Goal: Task Accomplishment & Management: Manage account settings

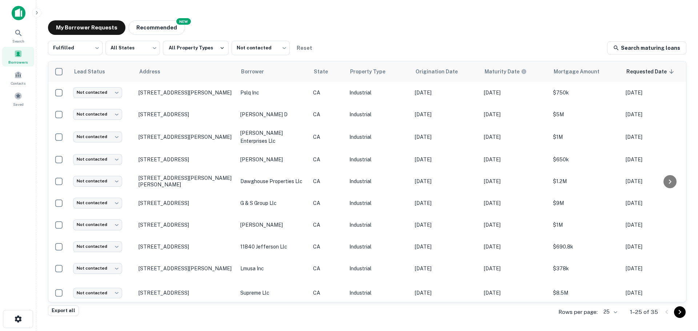
click at [334, 28] on div "My Borrower Requests NEW Recommended" at bounding box center [367, 27] width 639 height 15
click at [349, 31] on div "My Borrower Requests NEW Recommended" at bounding box center [367, 27] width 639 height 15
click at [15, 103] on span "Saved" at bounding box center [18, 104] width 11 height 6
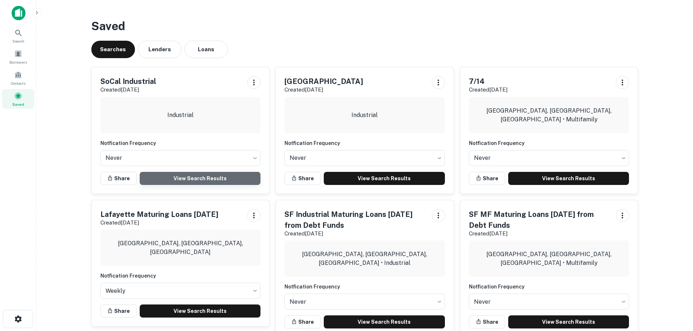
click at [216, 182] on link "View Search Results" at bounding box center [200, 178] width 121 height 13
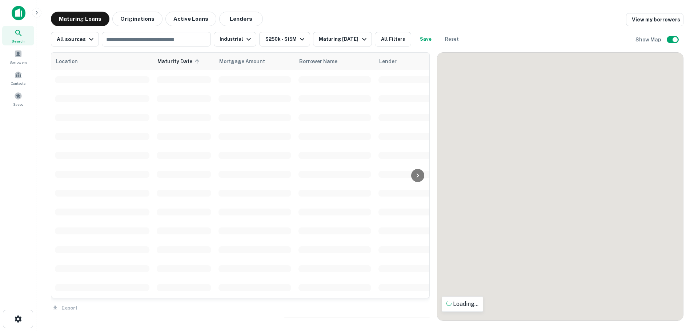
drag, startPoint x: 561, startPoint y: 226, endPoint x: 500, endPoint y: 198, distance: 67.7
click at [500, 198] on div "To navigate the map with touch gestures double-tap and hold your finger on the …" at bounding box center [560, 187] width 246 height 268
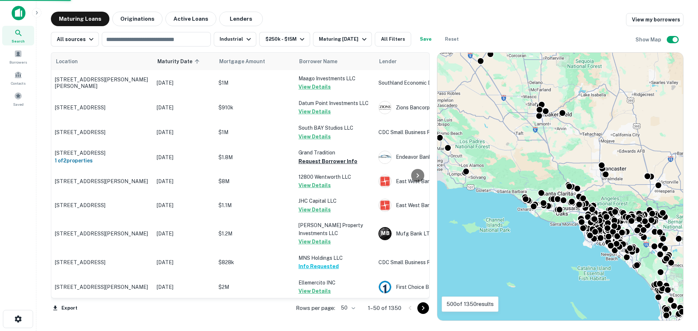
click at [525, 241] on div "To navigate the map with touch gestures double-tap and hold your finger on the …" at bounding box center [560, 187] width 246 height 268
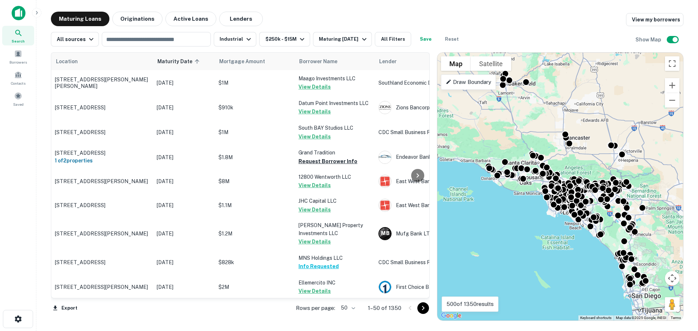
drag, startPoint x: 547, startPoint y: 249, endPoint x: 476, endPoint y: 204, distance: 84.1
click at [476, 204] on div "To activate drag with keyboard, press Alt + Enter. Once in keyboard drag state,…" at bounding box center [560, 187] width 246 height 268
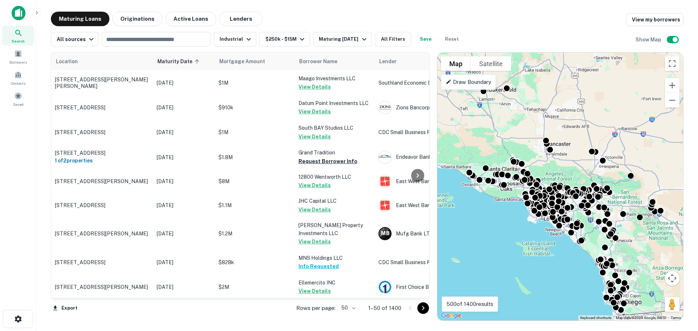
drag, startPoint x: 519, startPoint y: 222, endPoint x: 499, endPoint y: 232, distance: 22.6
click at [499, 232] on div "To activate drag with keyboard, press Alt + Enter. Once in keyboard drag state,…" at bounding box center [560, 187] width 246 height 268
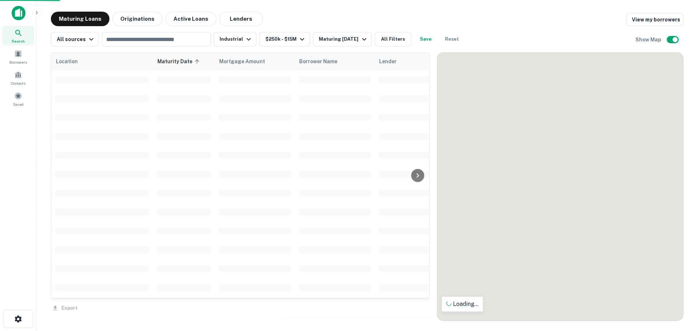
click at [508, 227] on div "To activate drag with keyboard, press Alt + Enter. Once in keyboard drag state,…" at bounding box center [560, 187] width 246 height 268
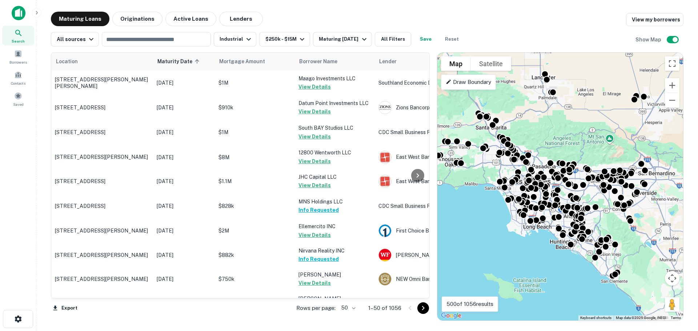
drag, startPoint x: 519, startPoint y: 222, endPoint x: 483, endPoint y: 221, distance: 36.7
click at [481, 224] on div "To activate drag with keyboard, press Alt + Enter. Once in keyboard drag state,…" at bounding box center [560, 187] width 246 height 268
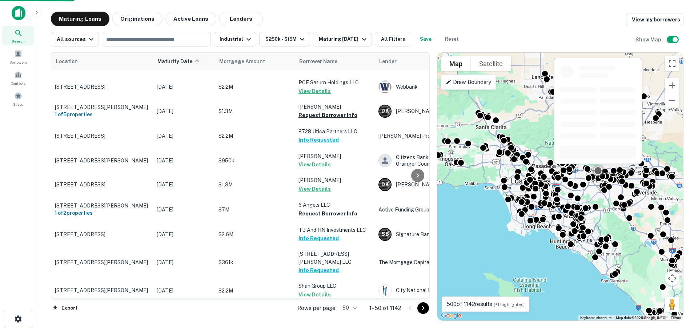
scroll to position [1041, 0]
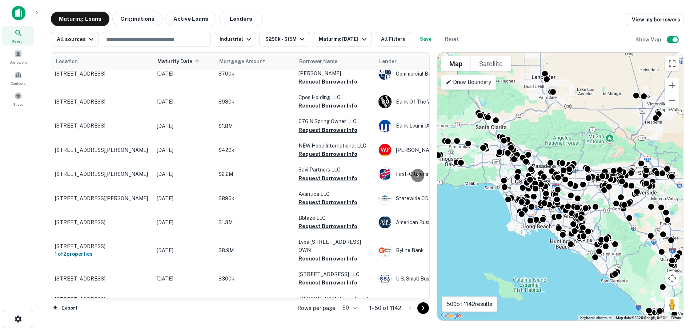
click at [348, 307] on body "Search Borrowers Contacts Saved Maturing Loans Originations Active Loans Lender…" at bounding box center [349, 165] width 698 height 331
click at [353, 312] on li "100" at bounding box center [350, 315] width 21 height 13
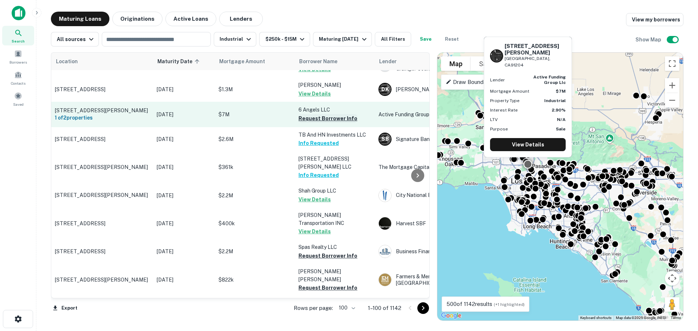
scroll to position [823, 0]
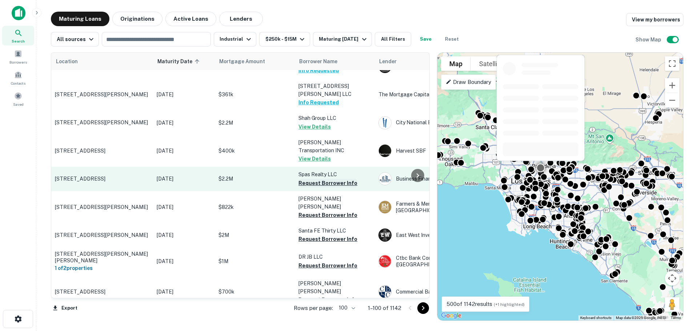
click at [326, 179] on button "Request Borrower Info" at bounding box center [328, 183] width 59 height 9
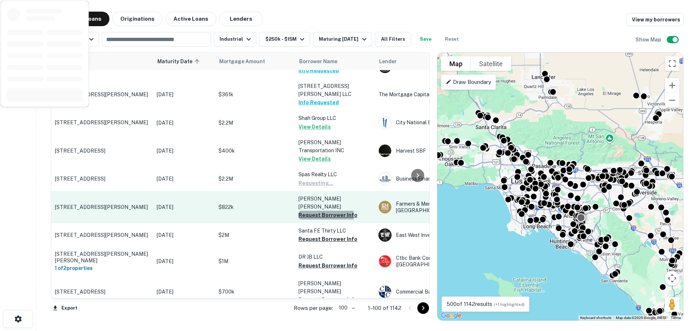
click at [324, 211] on button "Request Borrower Info" at bounding box center [328, 215] width 59 height 9
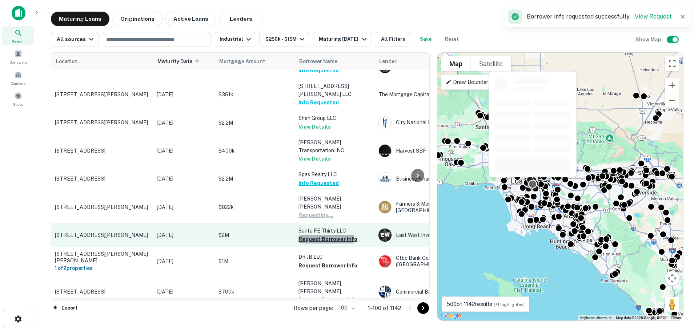
click at [323, 235] on button "Request Borrower Info" at bounding box center [328, 239] width 59 height 9
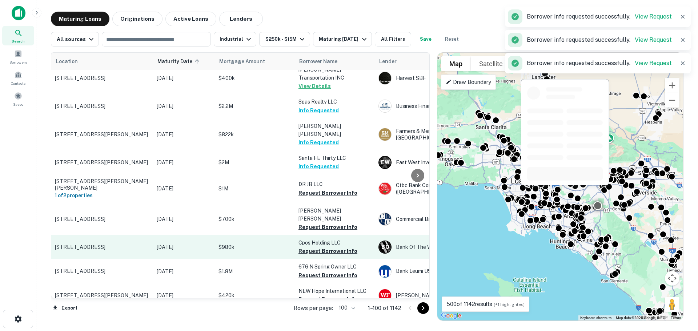
scroll to position [968, 0]
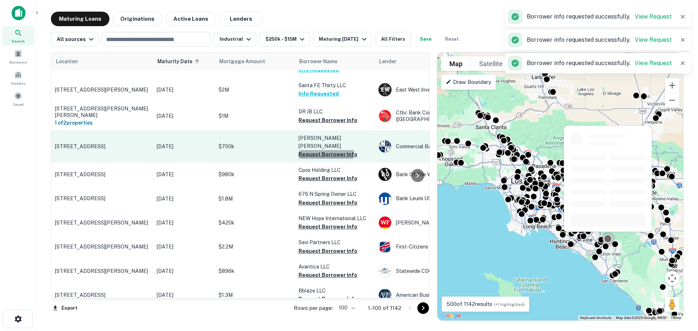
click at [320, 150] on button "Request Borrower Info" at bounding box center [328, 154] width 59 height 9
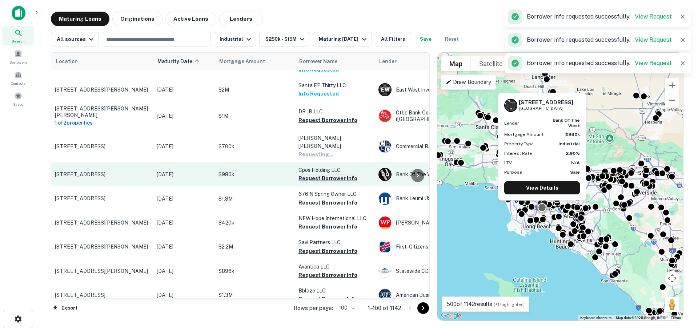
click at [319, 174] on button "Request Borrower Info" at bounding box center [328, 178] width 59 height 9
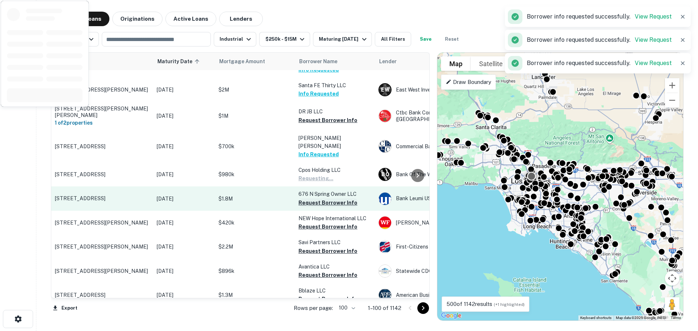
click at [317, 199] on button "Request Borrower Info" at bounding box center [328, 203] width 59 height 9
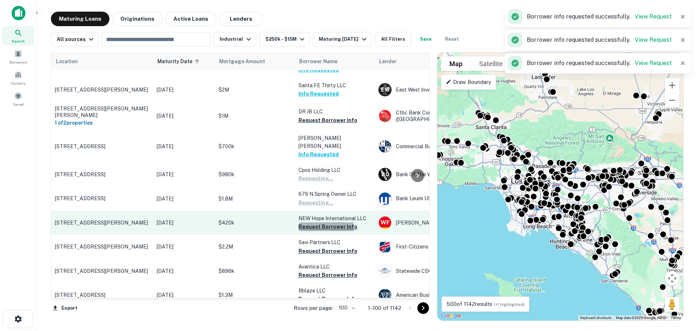
click at [316, 223] on button "Request Borrower Info" at bounding box center [328, 227] width 59 height 9
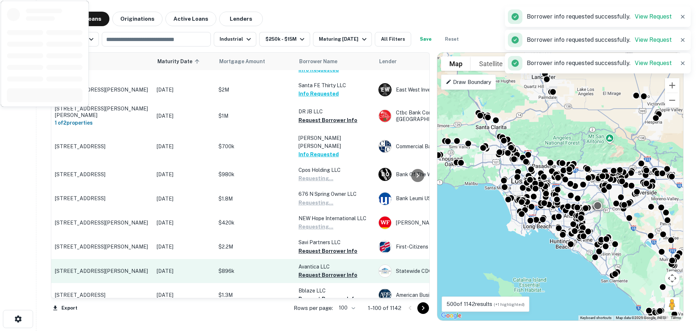
click at [315, 247] on button "Request Borrower Info" at bounding box center [328, 251] width 59 height 9
click at [315, 271] on button "Request Borrower Info" at bounding box center [328, 275] width 59 height 9
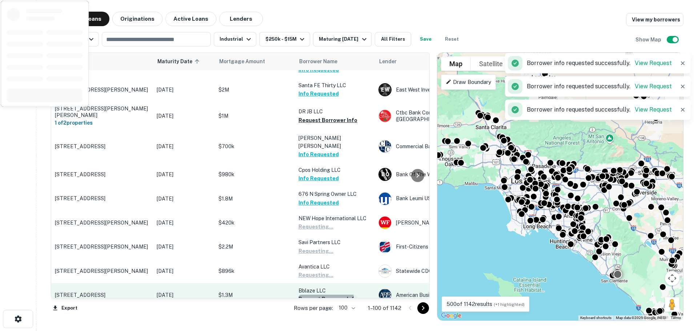
click at [317, 295] on button "Request Borrower Info" at bounding box center [328, 299] width 59 height 9
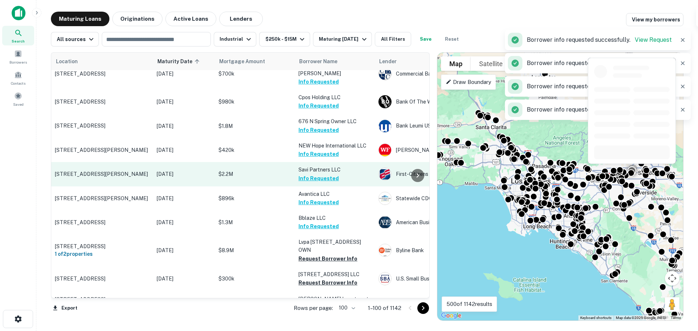
scroll to position [1113, 0]
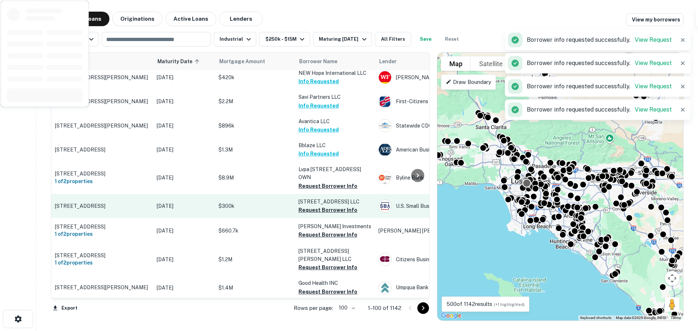
click at [319, 206] on button "Request Borrower Info" at bounding box center [328, 210] width 59 height 9
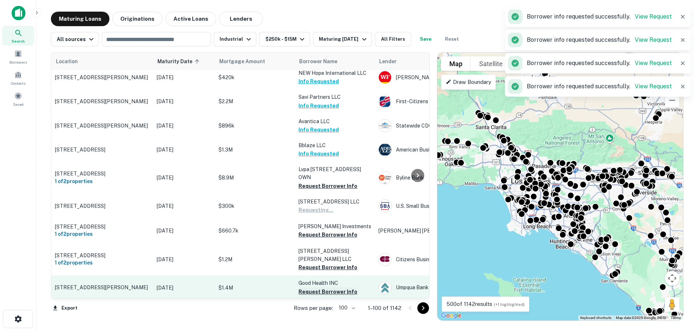
scroll to position [1186, 0]
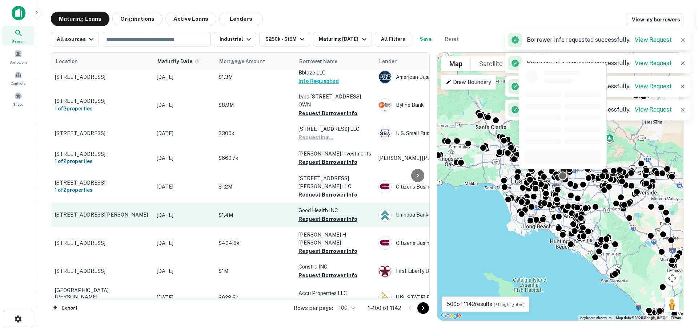
click at [317, 215] on button "Request Borrower Info" at bounding box center [328, 219] width 59 height 9
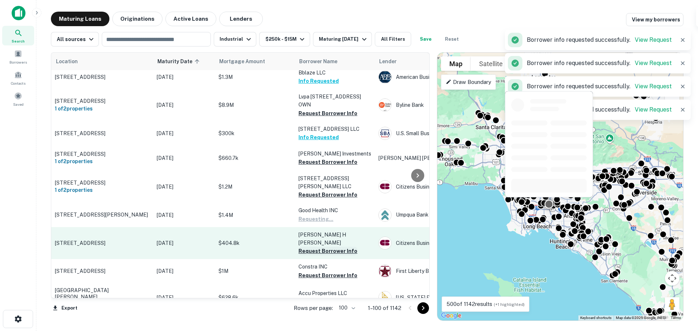
click at [318, 247] on button "Request Borrower Info" at bounding box center [328, 251] width 59 height 9
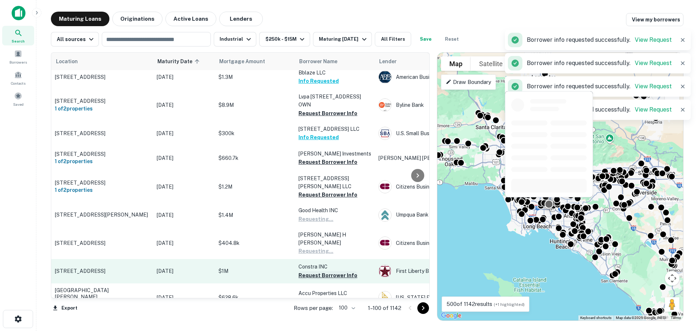
click at [318, 271] on button "Request Borrower Info" at bounding box center [328, 275] width 59 height 9
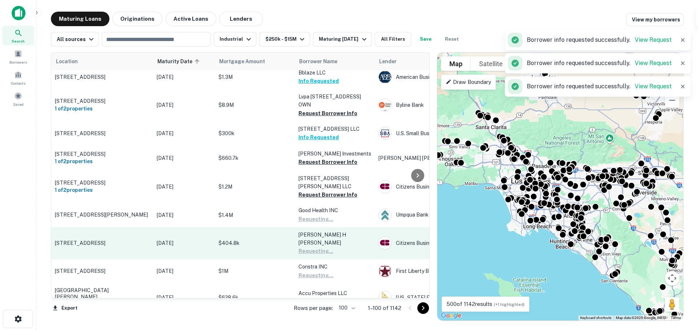
scroll to position [1259, 0]
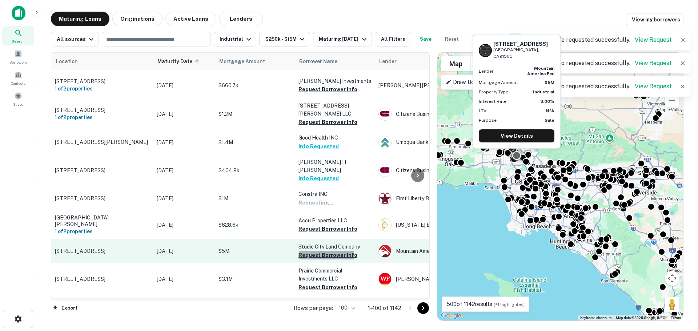
click at [322, 251] on button "Request Borrower Info" at bounding box center [328, 255] width 59 height 9
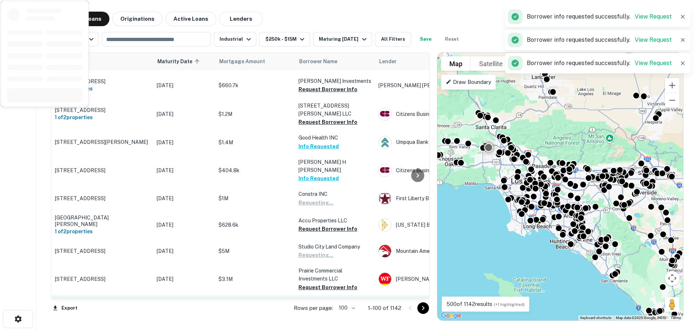
click at [320, 283] on button "Request Borrower Info" at bounding box center [328, 287] width 59 height 9
click at [319, 315] on button "Request Borrower Info" at bounding box center [328, 319] width 59 height 9
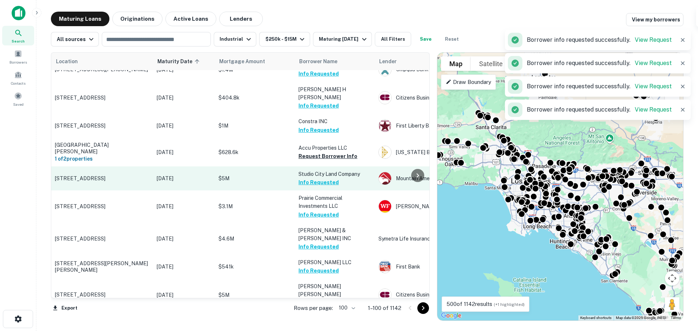
scroll to position [1404, 0]
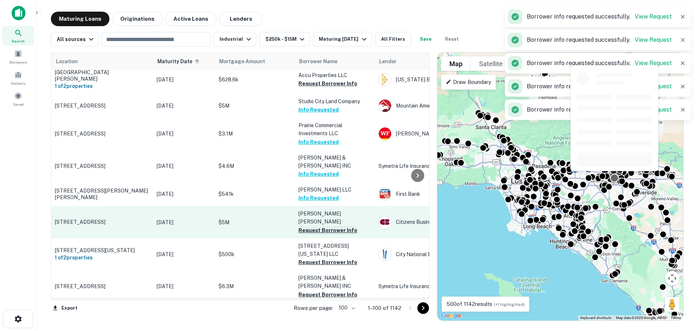
click at [328, 226] on button "Request Borrower Info" at bounding box center [328, 230] width 59 height 9
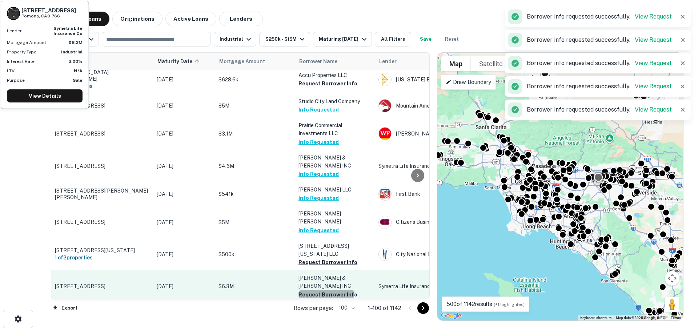
click at [318, 291] on button "Request Borrower Info" at bounding box center [328, 295] width 59 height 9
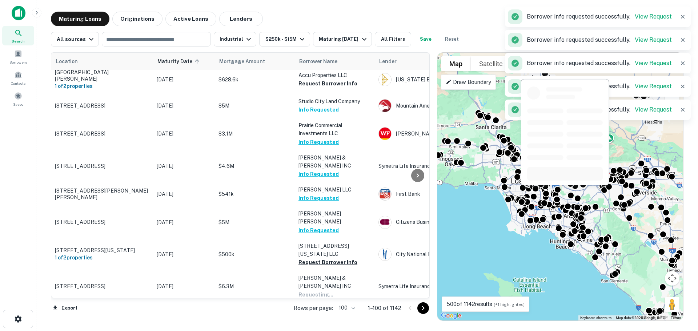
click at [316, 315] on button "Request Borrower Info" at bounding box center [328, 319] width 59 height 9
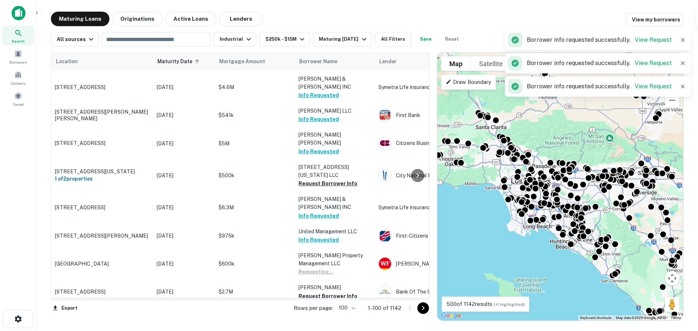
scroll to position [1550, 0]
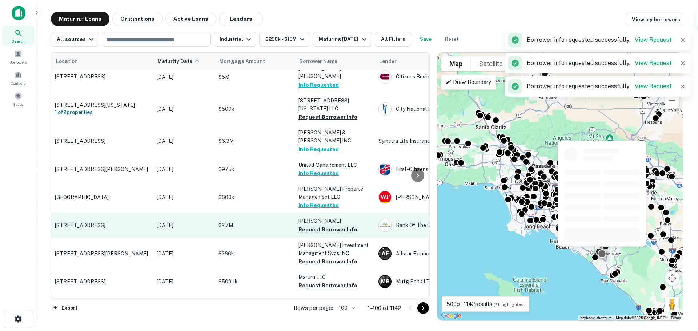
click at [319, 225] on button "Request Borrower Info" at bounding box center [328, 229] width 59 height 9
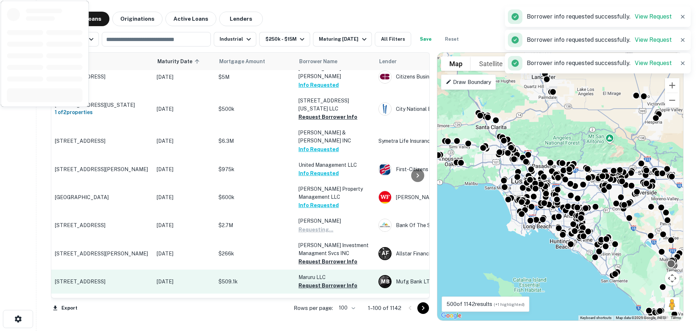
click at [317, 257] on button "Request Borrower Info" at bounding box center [328, 261] width 59 height 9
click at [317, 281] on button "Request Borrower Info" at bounding box center [328, 285] width 59 height 9
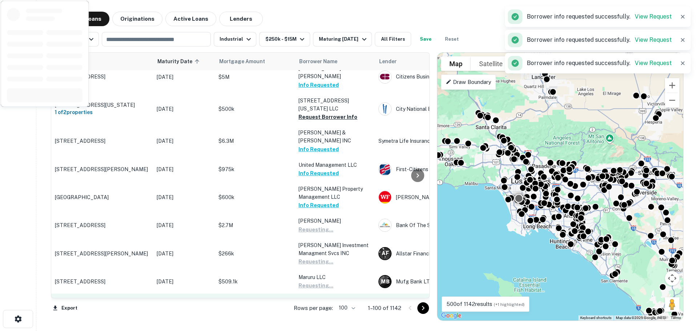
click at [319, 306] on button "Request Borrower Info" at bounding box center [328, 310] width 59 height 9
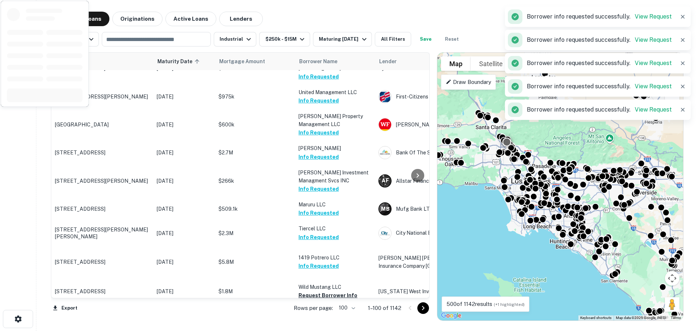
scroll to position [1695, 0]
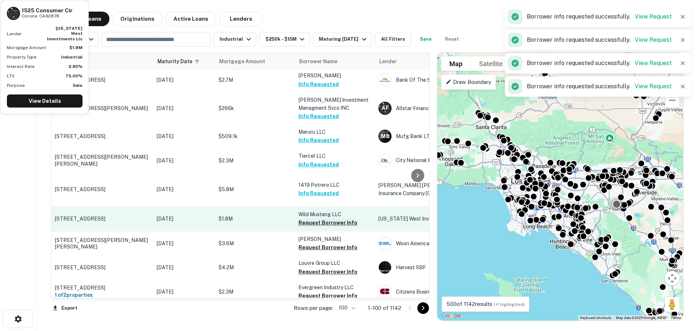
click at [317, 219] on button "Request Borrower Info" at bounding box center [328, 223] width 59 height 9
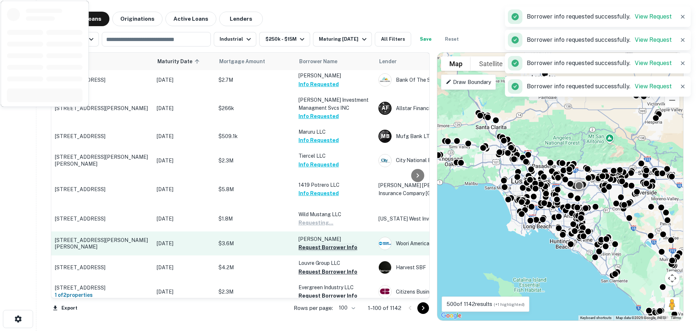
click at [317, 243] on button "Request Borrower Info" at bounding box center [328, 247] width 59 height 9
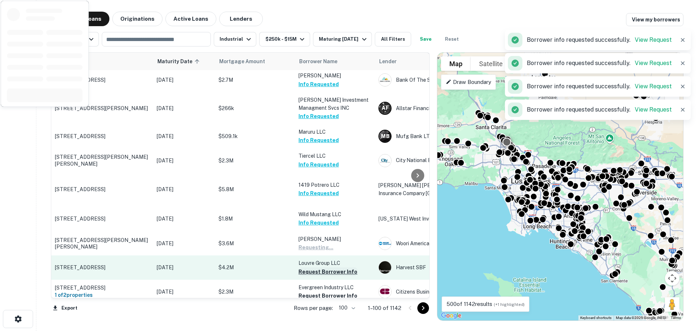
click at [317, 268] on button "Request Borrower Info" at bounding box center [328, 272] width 59 height 9
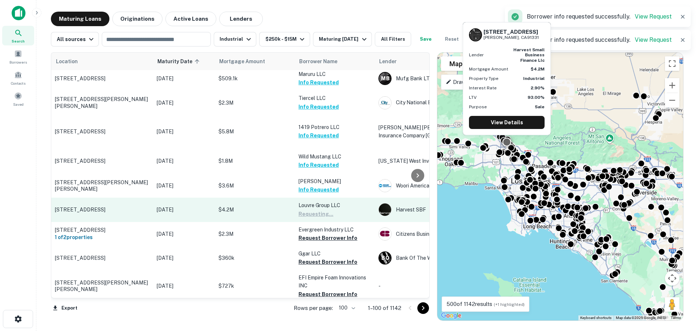
scroll to position [1768, 0]
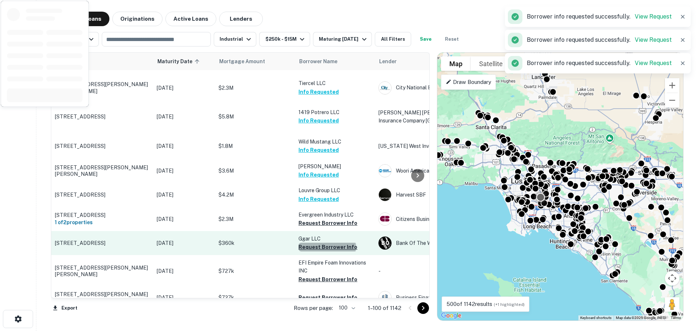
click at [327, 243] on button "Request Borrower Info" at bounding box center [328, 247] width 59 height 9
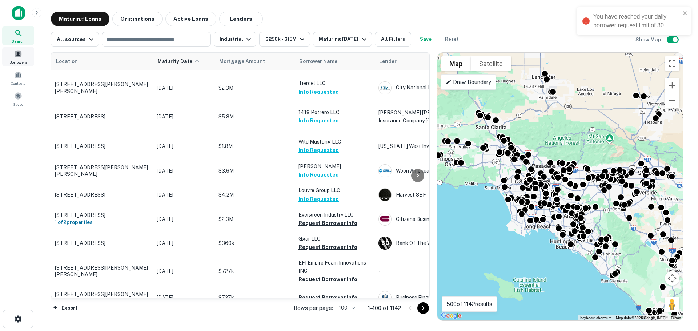
click at [16, 60] on span "Borrowers" at bounding box center [17, 62] width 17 height 6
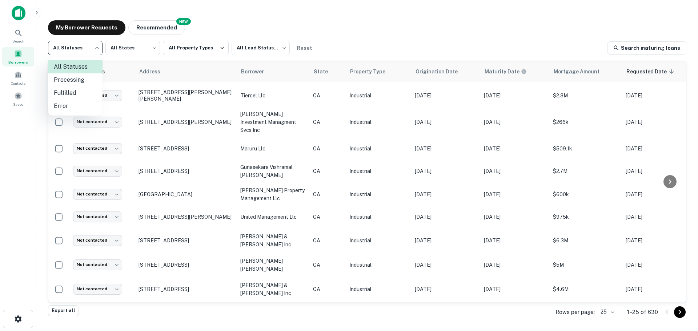
click at [76, 54] on body "Search Borrowers Contacts Saved My Borrower Requests NEW Recommended All Status…" at bounding box center [349, 165] width 698 height 331
drag, startPoint x: 79, startPoint y: 83, endPoint x: 86, endPoint y: 82, distance: 7.3
click at [79, 83] on li "Processing" at bounding box center [75, 79] width 55 height 13
type input "**********"
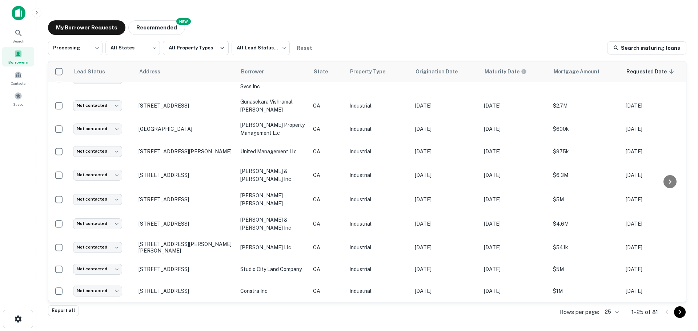
click at [346, 32] on div "My Borrower Requests NEW Recommended" at bounding box center [367, 27] width 639 height 15
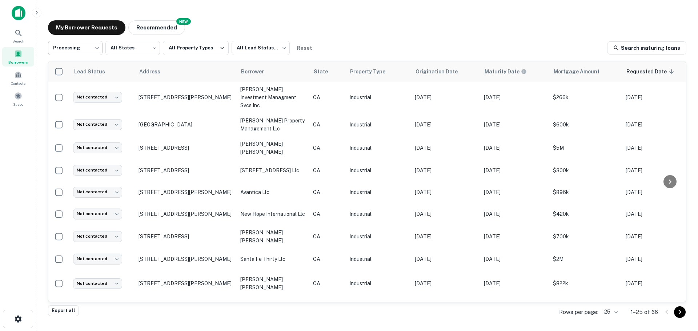
click at [81, 52] on body "**********" at bounding box center [349, 165] width 698 height 331
click at [79, 94] on li "Fulfilled" at bounding box center [75, 93] width 55 height 13
type input "*********"
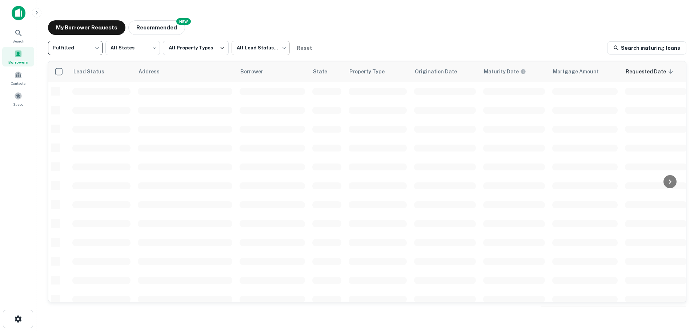
click at [258, 40] on body "Search Borrowers Contacts Saved My Borrower Requests NEW Recommended Fulfilled …" at bounding box center [349, 165] width 698 height 331
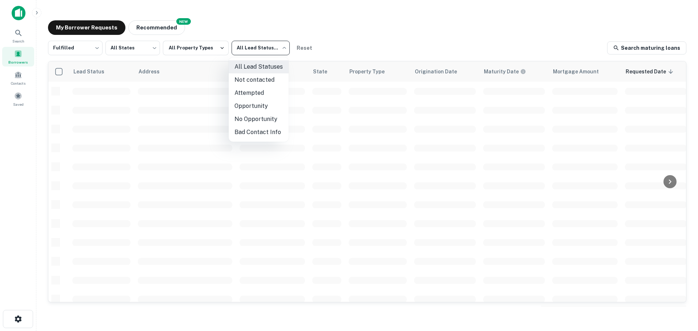
click at [261, 79] on li "Not contacted" at bounding box center [259, 79] width 60 height 13
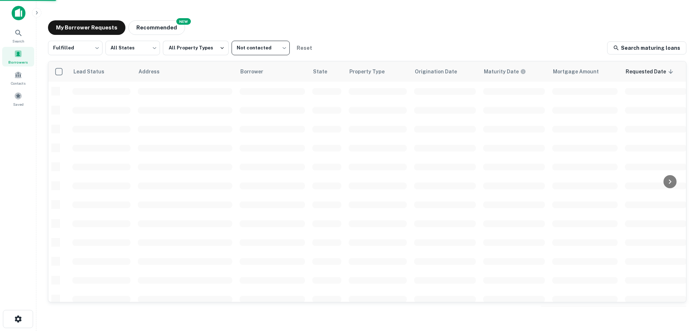
type input "****"
click at [364, 21] on div "My Borrower Requests NEW Recommended" at bounding box center [367, 27] width 639 height 15
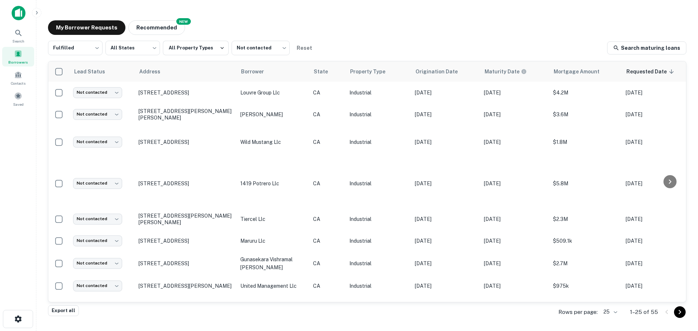
click at [367, 20] on div "My Borrower Requests NEW Recommended Fulfilled ********* ​ All States *** ​ All…" at bounding box center [367, 164] width 650 height 298
click at [409, 33] on div "My Borrower Requests NEW Recommended" at bounding box center [367, 27] width 639 height 15
click at [615, 312] on body "Search Borrowers Contacts Saved My Borrower Requests NEW Recommended Fulfilled …" at bounding box center [349, 165] width 698 height 331
click at [608, 278] on li "100" at bounding box center [611, 276] width 25 height 13
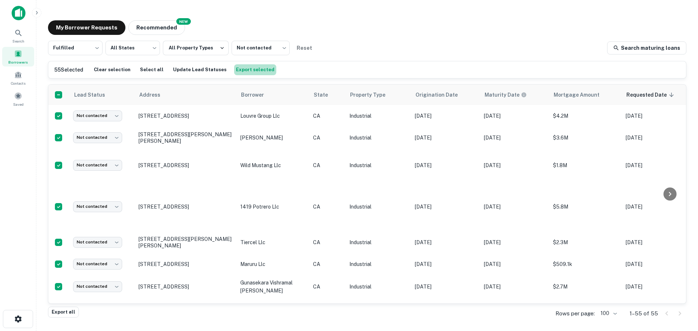
click at [247, 69] on button "Export selected" at bounding box center [255, 69] width 42 height 11
click at [193, 69] on button "Update Lead Statuses" at bounding box center [199, 69] width 57 height 11
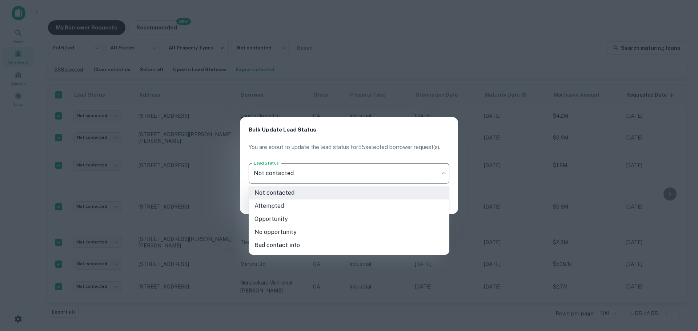
click at [343, 172] on body "Search Borrowers Contacts Saved My Borrower Requests NEW Recommended Fulfilled …" at bounding box center [349, 165] width 698 height 331
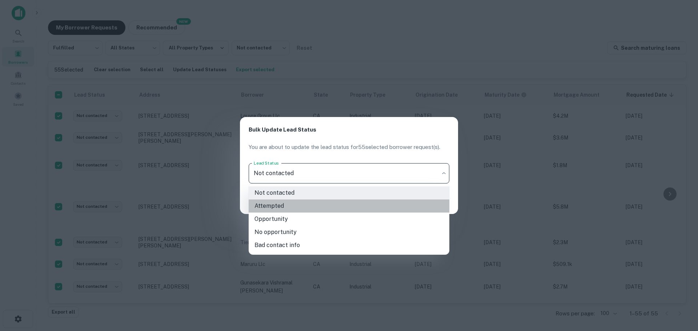
click at [289, 207] on li "Attempted" at bounding box center [349, 206] width 201 height 13
type input "*********"
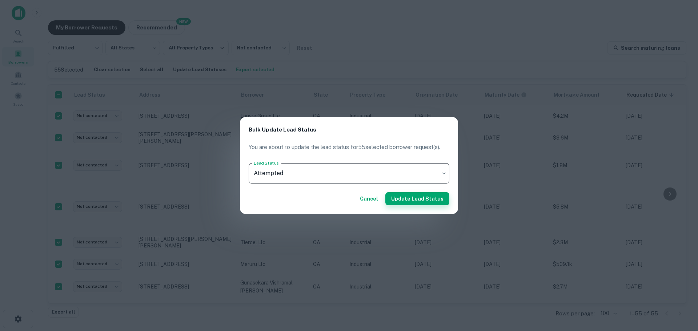
click at [414, 198] on button "Update Lead Status" at bounding box center [417, 198] width 64 height 13
